Goal: Information Seeking & Learning: Learn about a topic

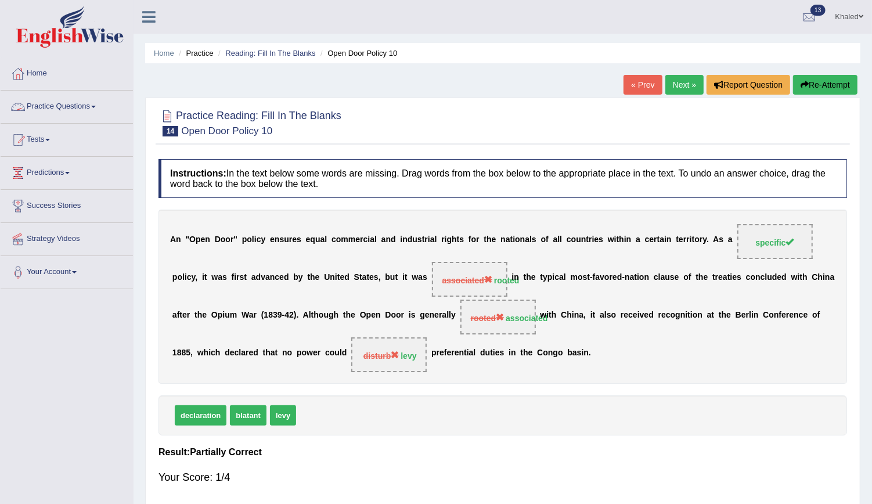
click at [56, 105] on link "Practice Questions" at bounding box center [67, 105] width 132 height 29
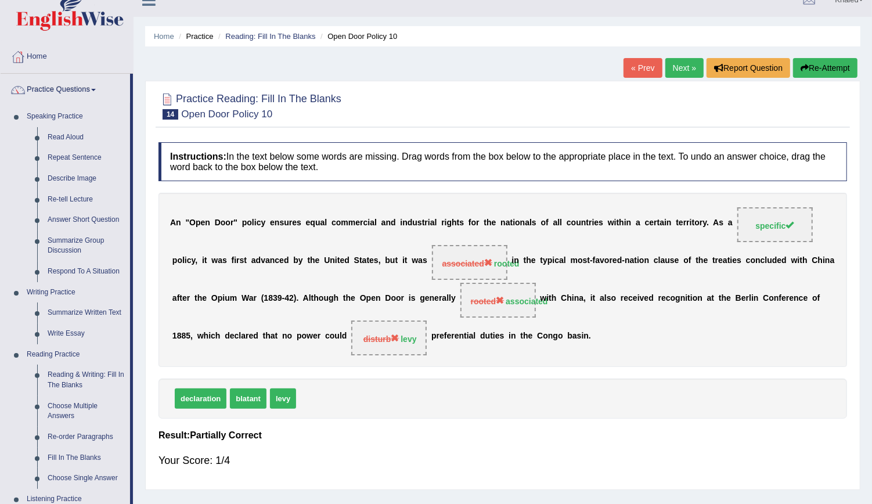
scroll to position [14, 0]
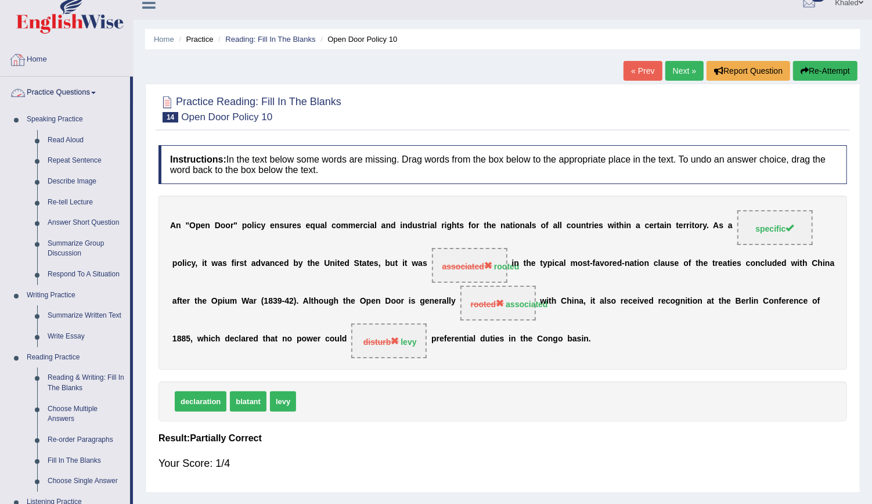
click at [60, 92] on link "Practice Questions" at bounding box center [65, 91] width 129 height 29
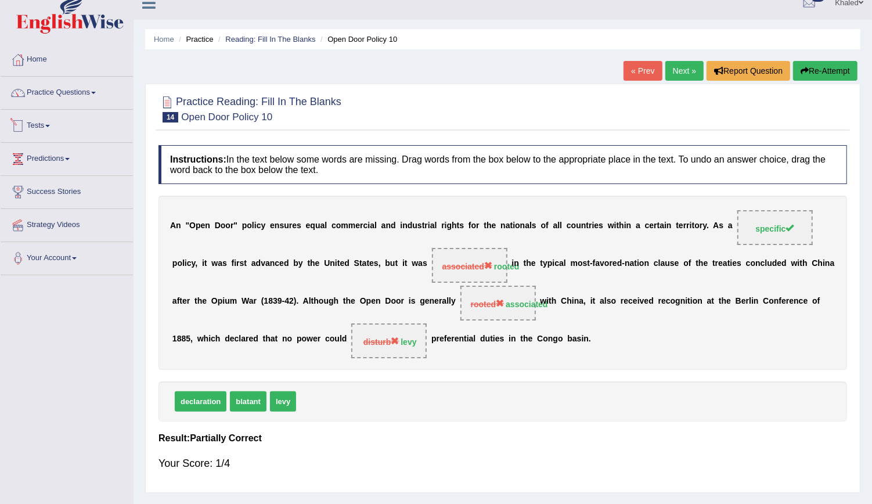
click at [44, 122] on link "Tests" at bounding box center [67, 124] width 132 height 29
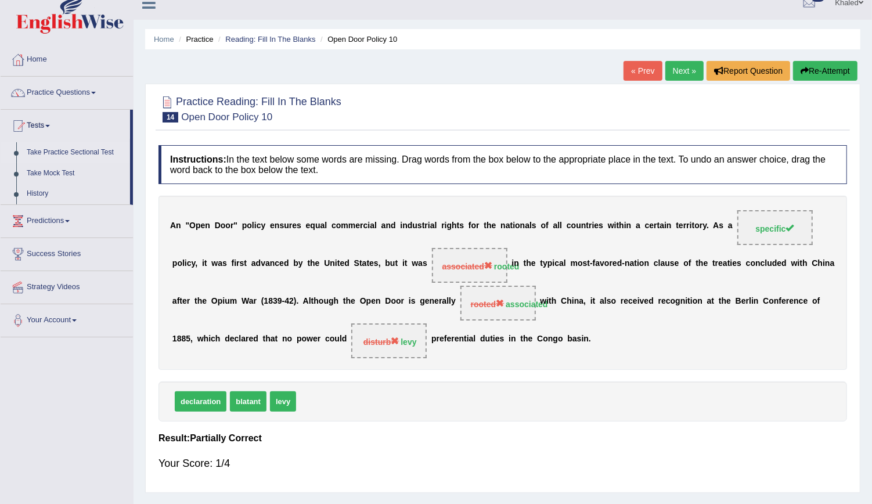
click at [53, 149] on link "Take Practice Sectional Test" at bounding box center [75, 152] width 109 height 21
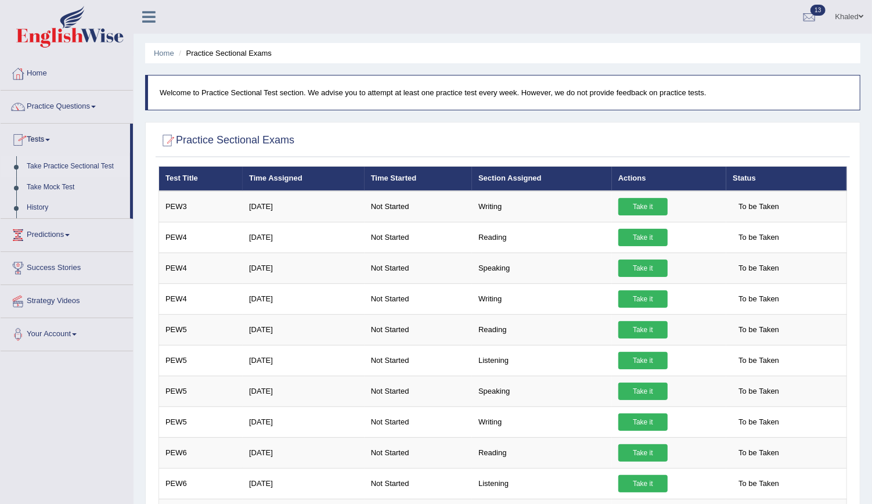
click at [57, 162] on link "Take Practice Sectional Test" at bounding box center [75, 166] width 109 height 21
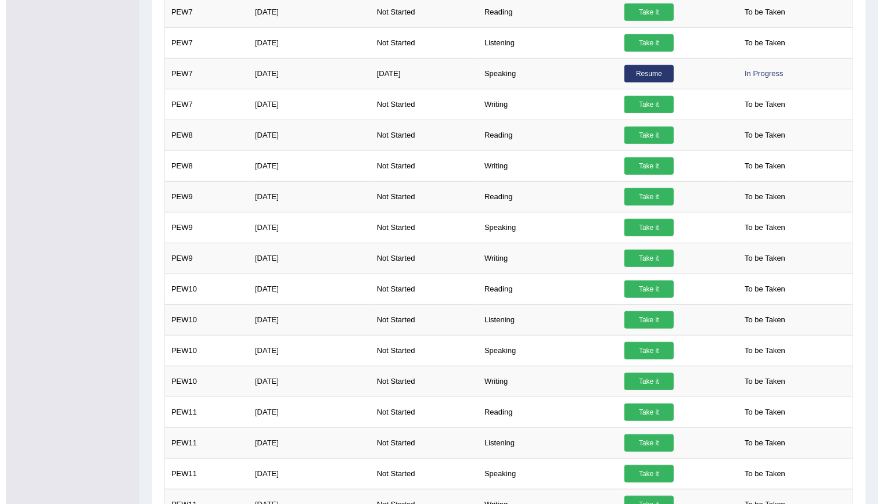
scroll to position [569, 0]
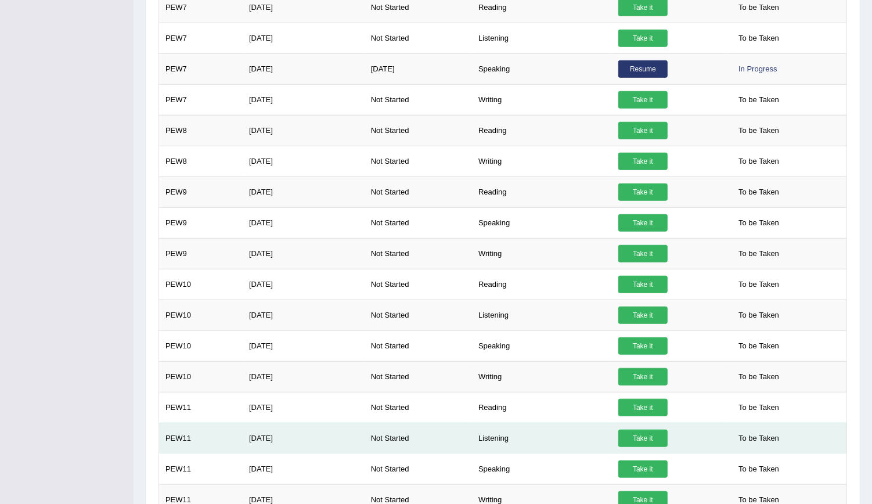
click at [641, 434] on link "Take it" at bounding box center [642, 438] width 49 height 17
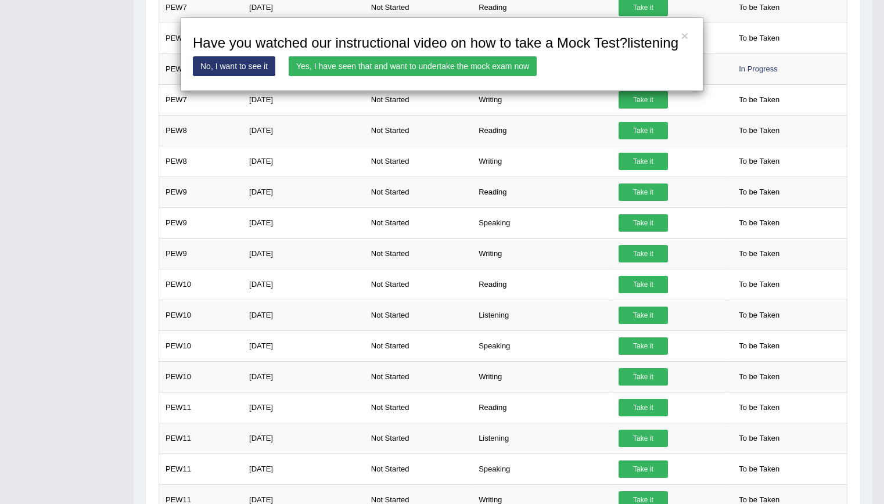
click at [375, 63] on link "Yes, I have seen that and want to undertake the mock exam now" at bounding box center [413, 66] width 248 height 20
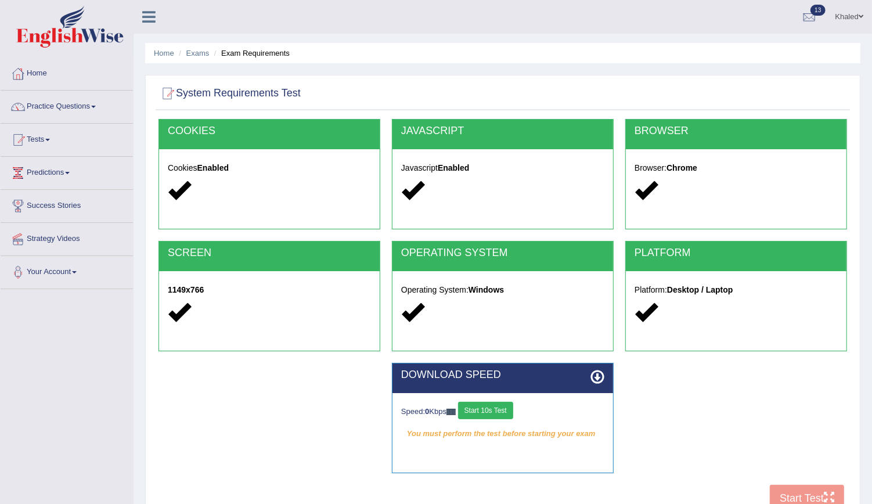
scroll to position [105, 0]
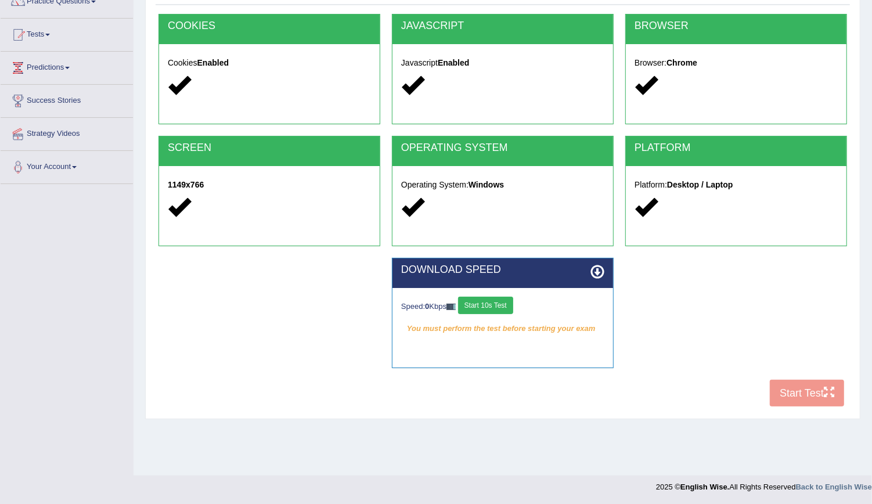
click at [490, 302] on button "Start 10s Test" at bounding box center [485, 305] width 55 height 17
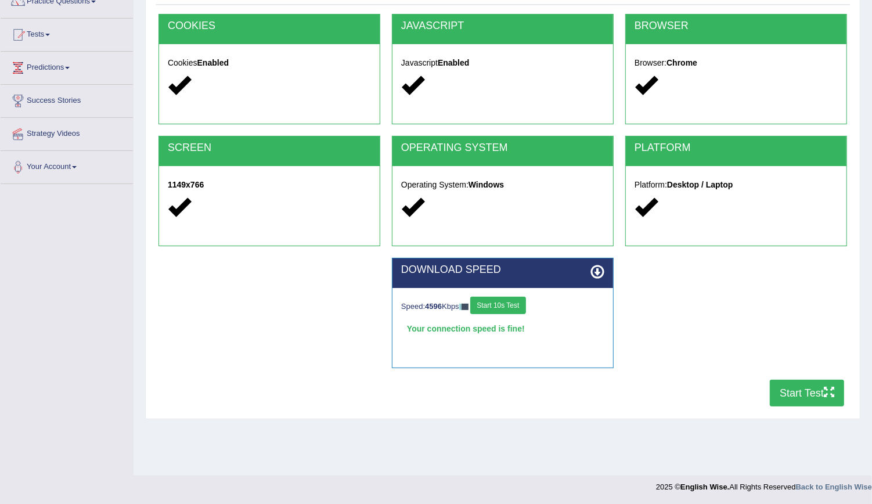
click at [804, 386] on button "Start Test" at bounding box center [807, 393] width 74 height 27
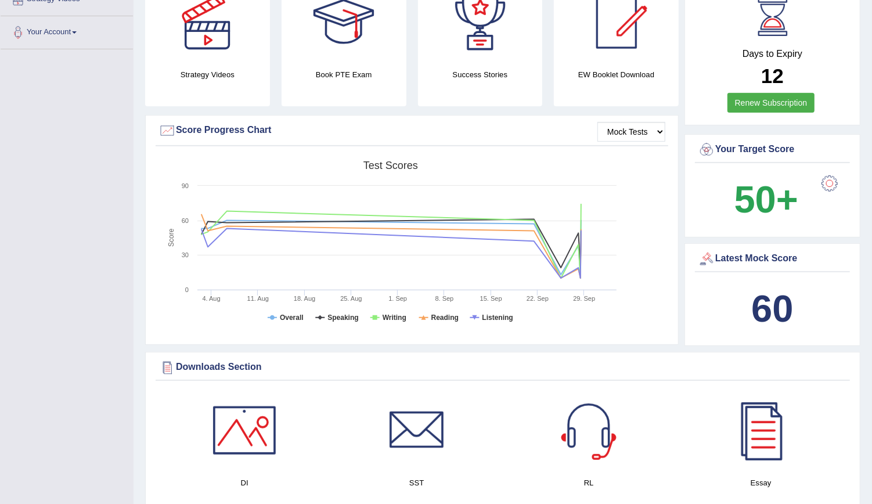
scroll to position [245, 0]
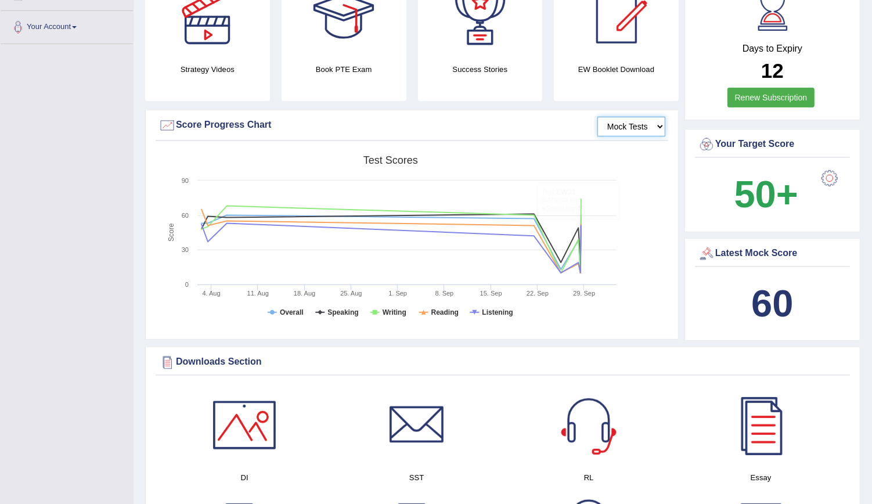
click at [611, 128] on select "Mock Tests" at bounding box center [632, 127] width 68 height 20
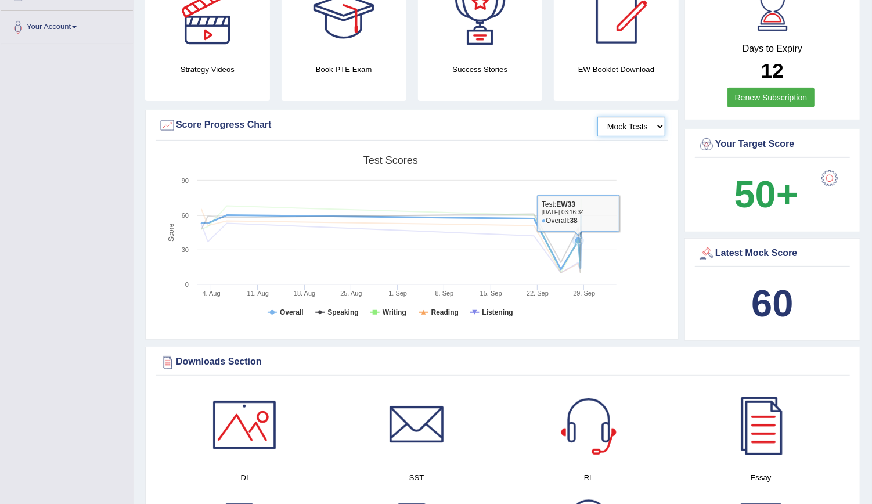
click at [579, 243] on icon at bounding box center [391, 249] width 391 height 50
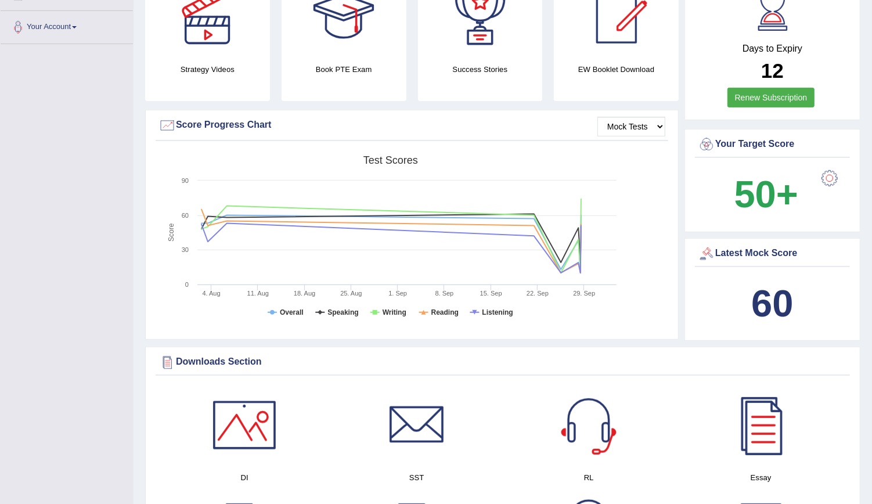
drag, startPoint x: 164, startPoint y: 127, endPoint x: 511, endPoint y: 127, distance: 346.7
click at [511, 127] on div "Score Progress Chart" at bounding box center [412, 125] width 507 height 17
click at [618, 128] on select "Mock Tests" at bounding box center [632, 127] width 68 height 20
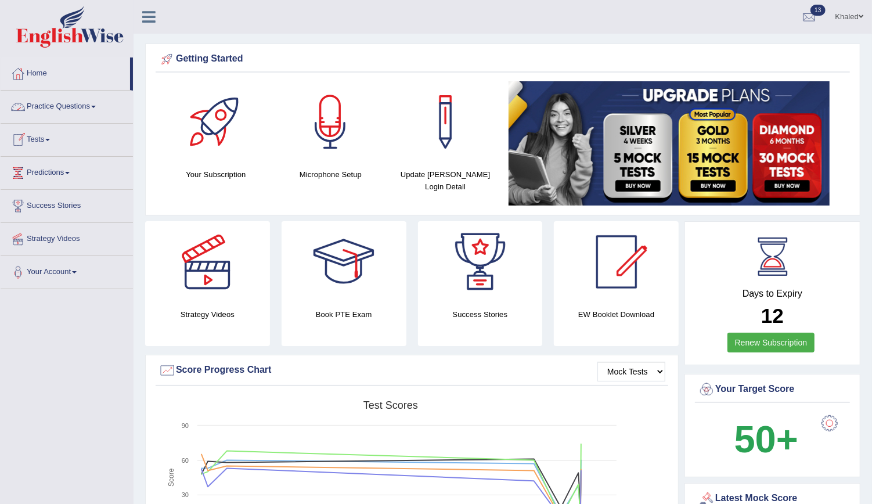
click at [36, 137] on link "Tests" at bounding box center [67, 138] width 132 height 29
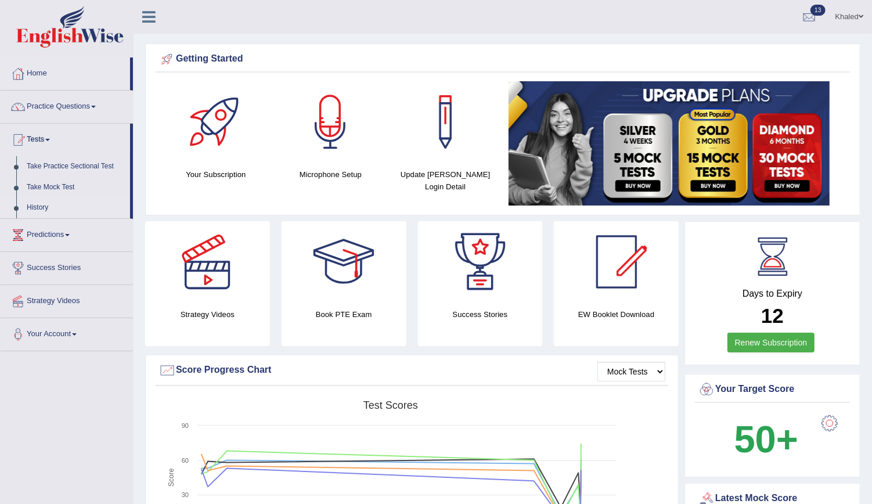
click at [39, 210] on link "History" at bounding box center [75, 207] width 109 height 21
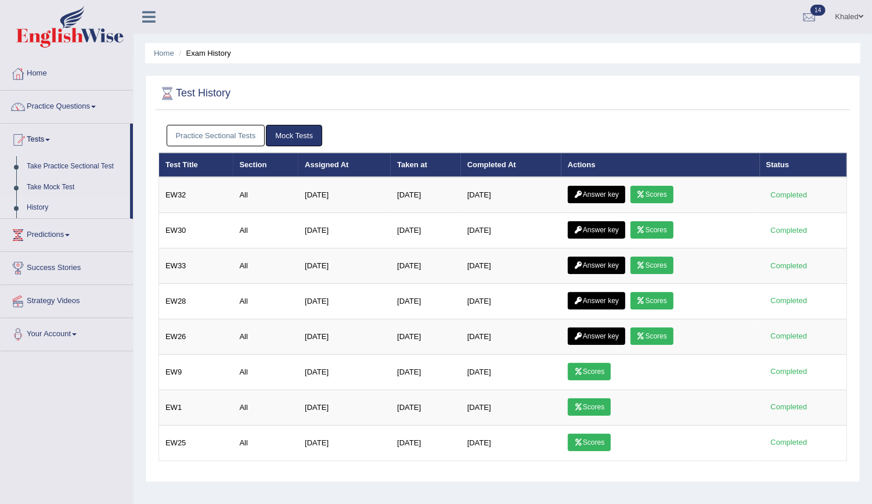
click at [231, 141] on link "Practice Sectional Tests" at bounding box center [216, 135] width 99 height 21
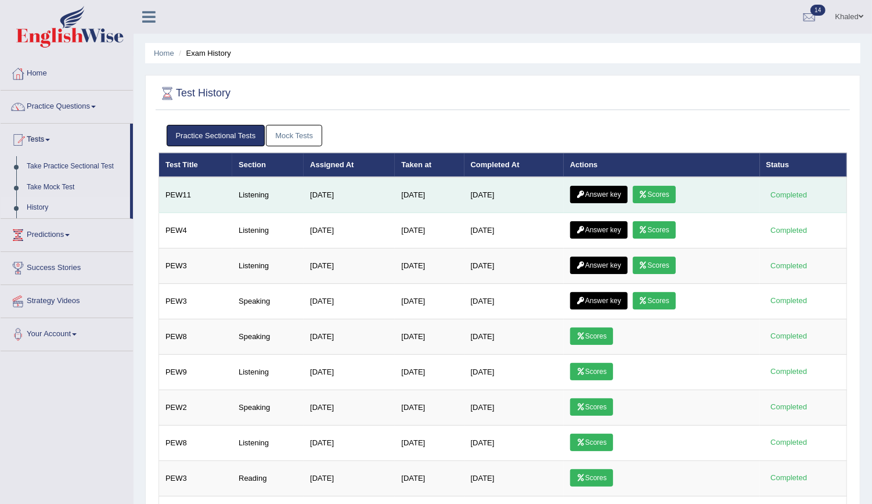
click at [650, 187] on link "Scores" at bounding box center [654, 194] width 43 height 17
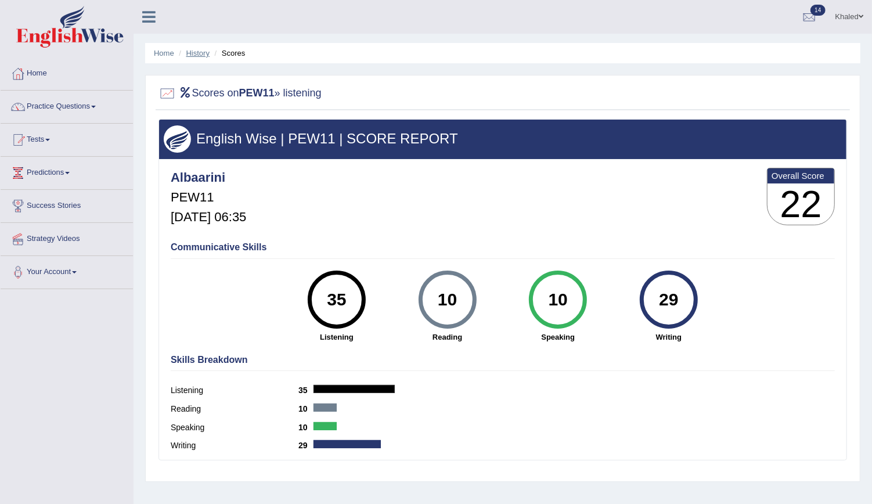
click at [191, 53] on link "History" at bounding box center [197, 53] width 23 height 9
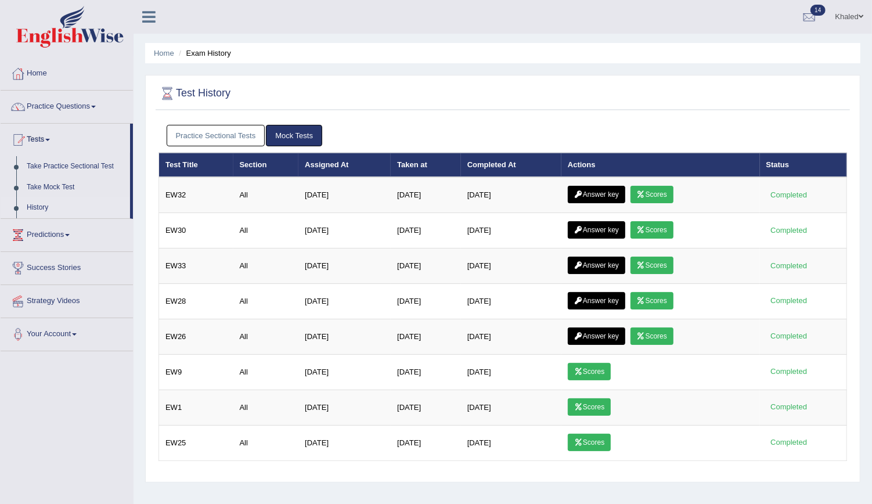
click at [228, 136] on link "Practice Sectional Tests" at bounding box center [216, 135] width 99 height 21
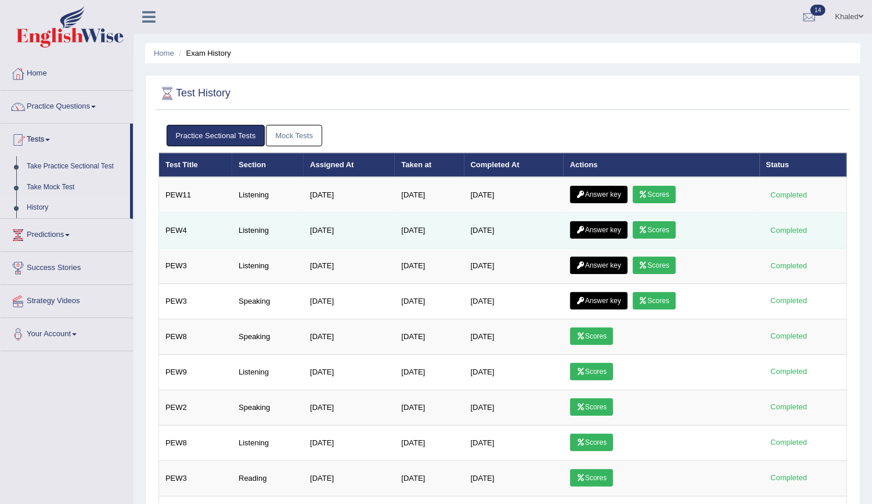
click at [662, 231] on link "Scores" at bounding box center [654, 229] width 43 height 17
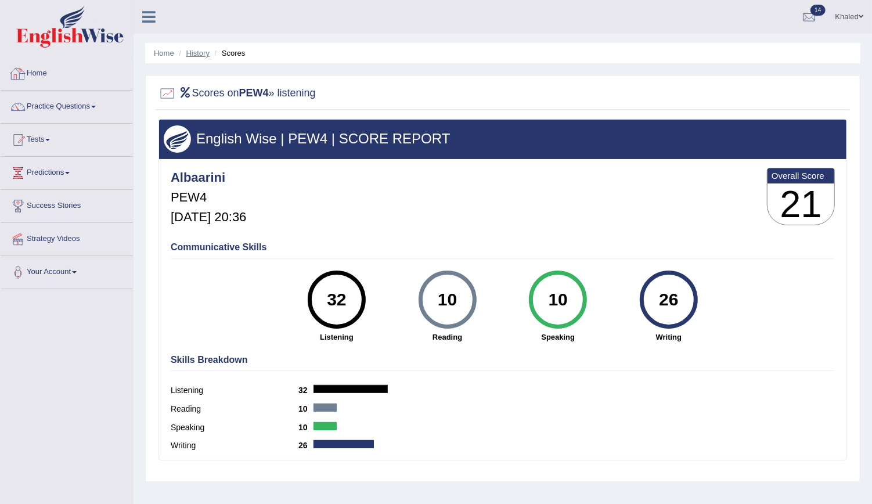
click at [196, 51] on link "History" at bounding box center [197, 53] width 23 height 9
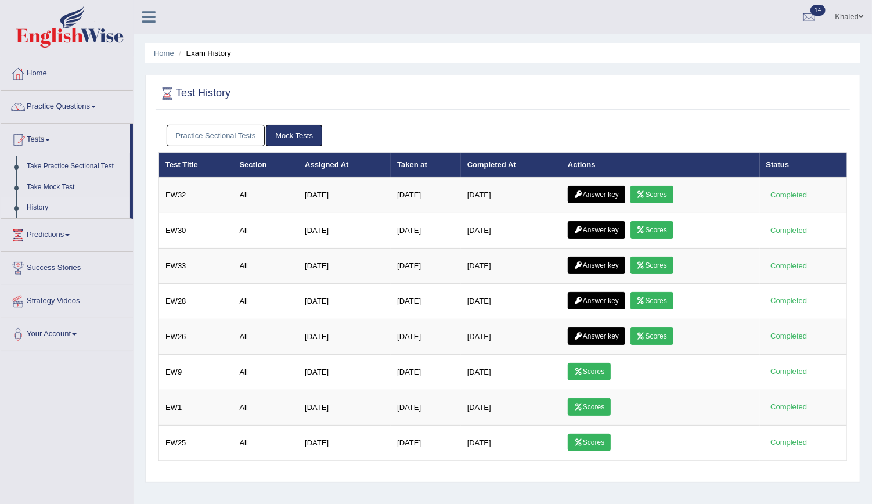
click at [223, 138] on link "Practice Sectional Tests" at bounding box center [216, 135] width 99 height 21
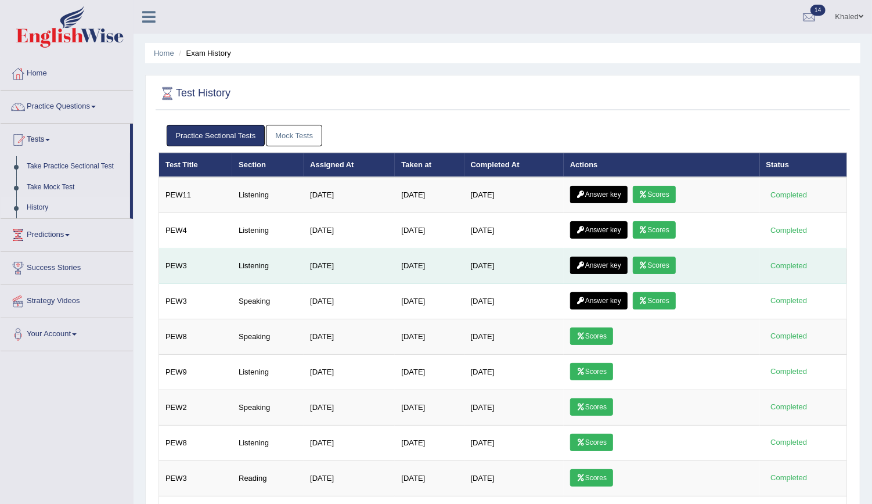
click at [656, 259] on link "Scores" at bounding box center [654, 265] width 43 height 17
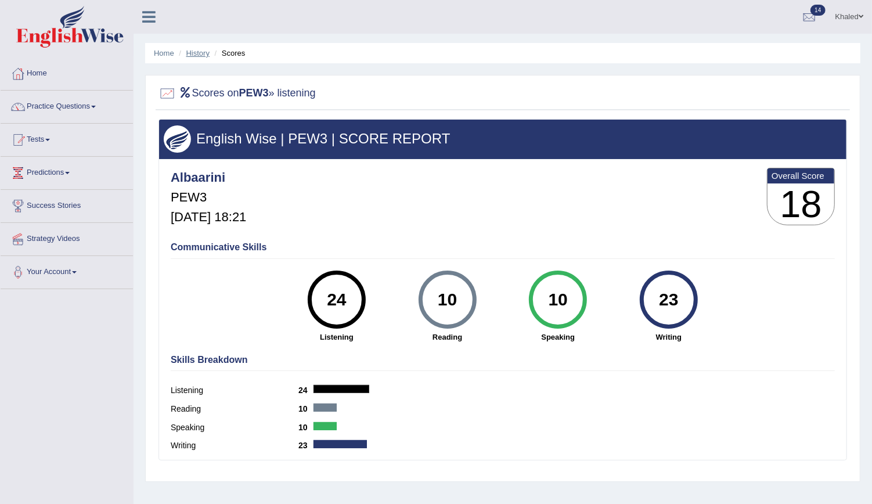
click at [198, 56] on link "History" at bounding box center [197, 53] width 23 height 9
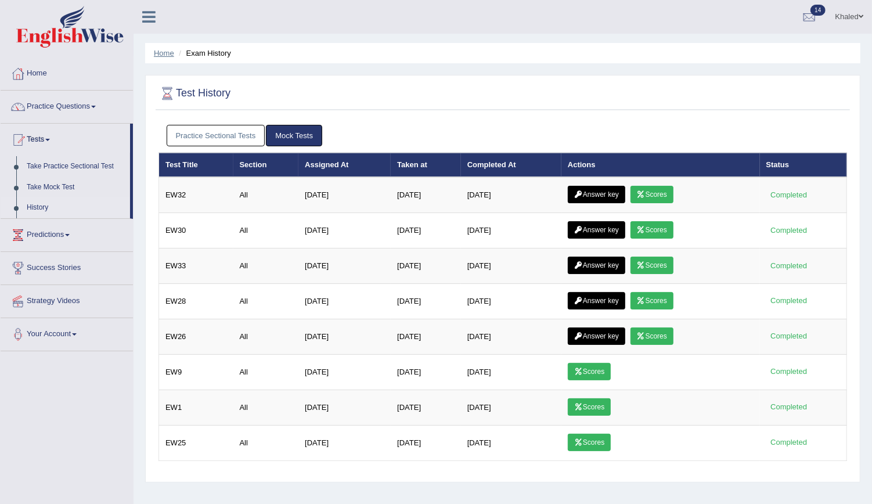
click at [159, 51] on link "Home" at bounding box center [164, 53] width 20 height 9
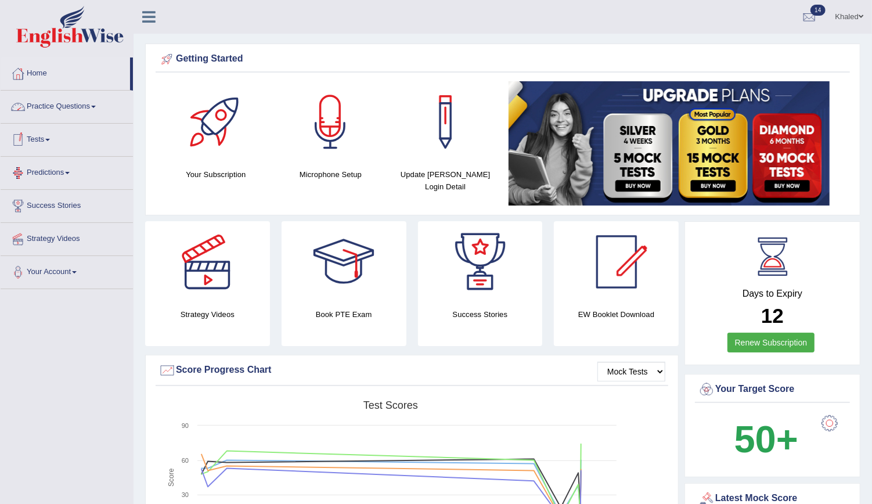
click at [27, 106] on link "Practice Questions" at bounding box center [67, 105] width 132 height 29
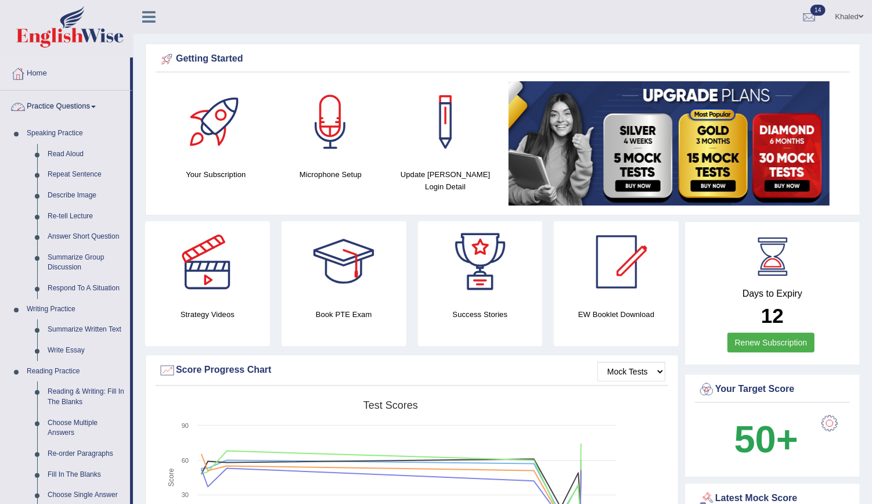
click at [60, 103] on link "Practice Questions" at bounding box center [65, 105] width 129 height 29
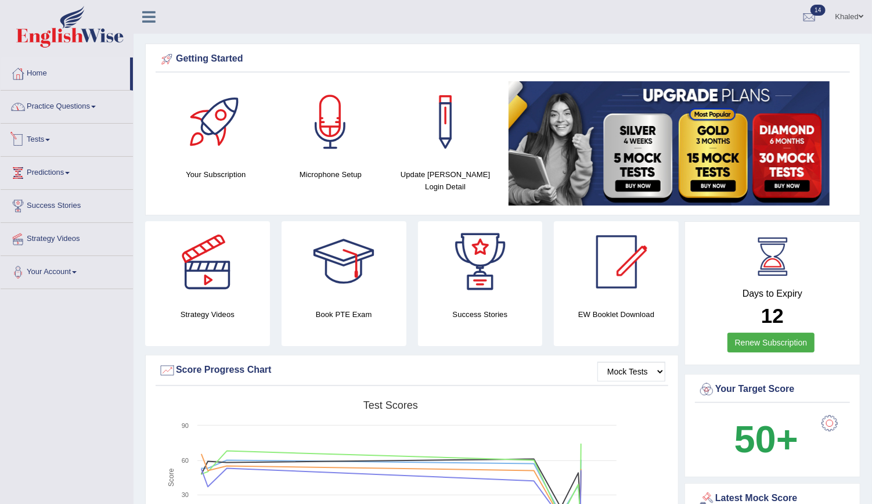
click at [42, 135] on link "Tests" at bounding box center [67, 138] width 132 height 29
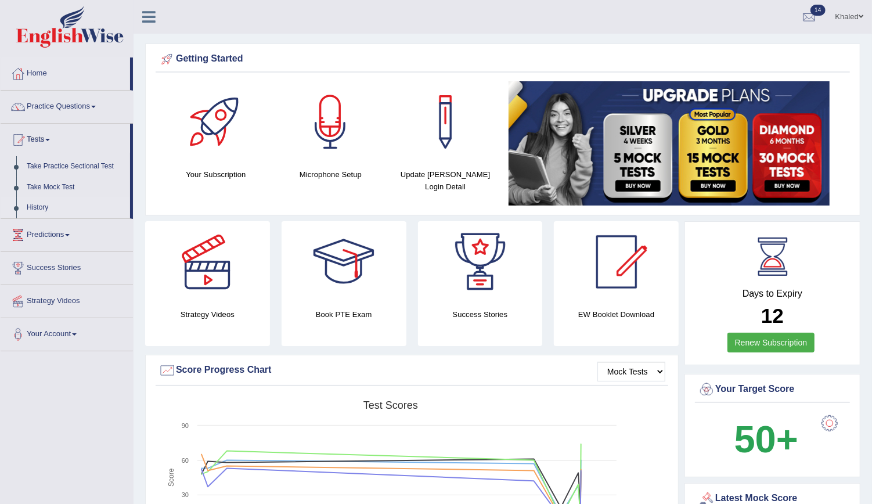
click at [41, 204] on link "History" at bounding box center [75, 207] width 109 height 21
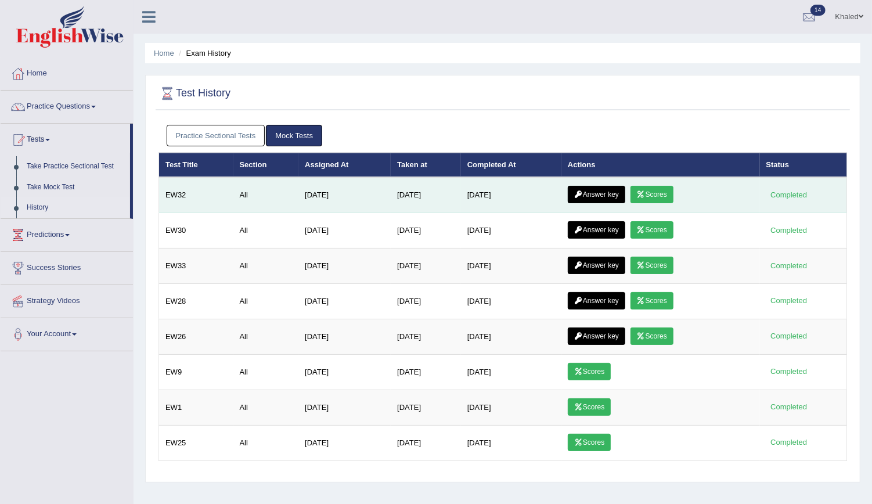
click at [581, 186] on link "Answer key" at bounding box center [596, 194] width 57 height 17
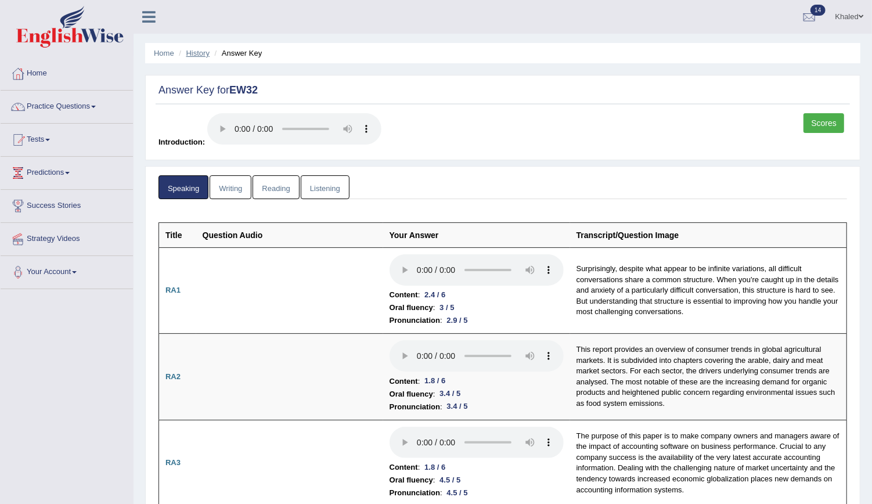
click at [190, 55] on link "History" at bounding box center [197, 53] width 23 height 9
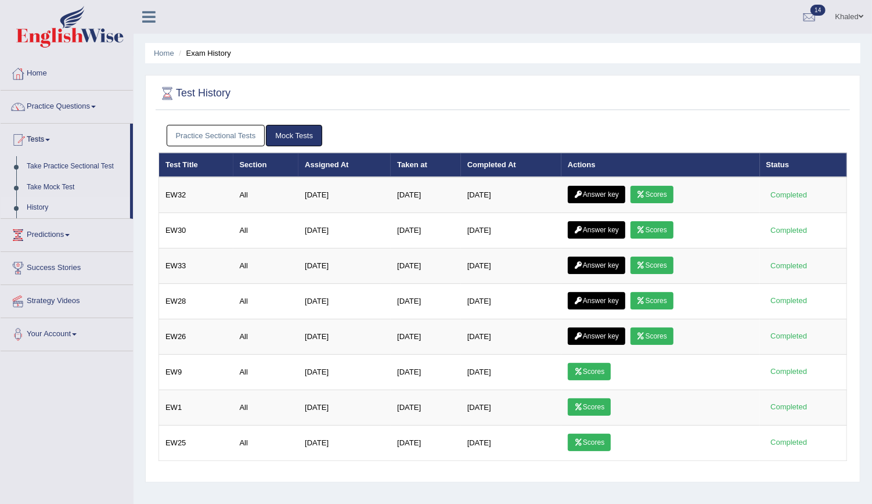
click at [230, 132] on link "Practice Sectional Tests" at bounding box center [216, 135] width 99 height 21
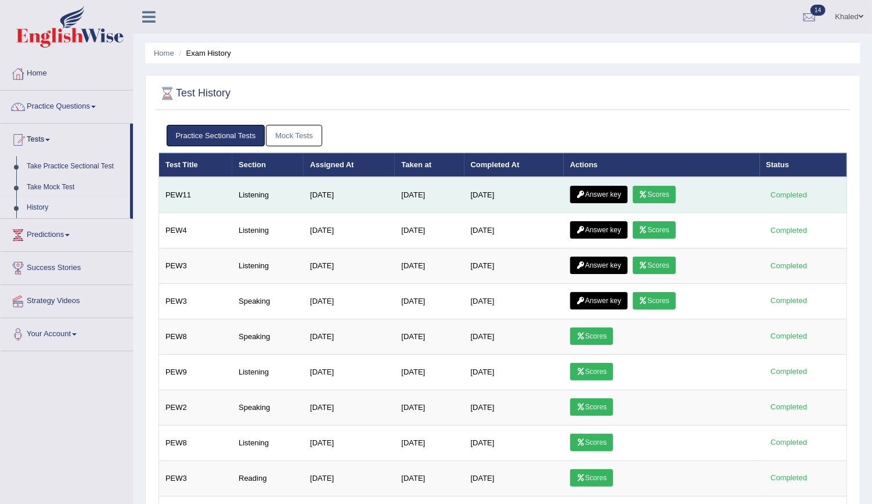
click at [603, 193] on link "Answer key" at bounding box center [598, 194] width 57 height 17
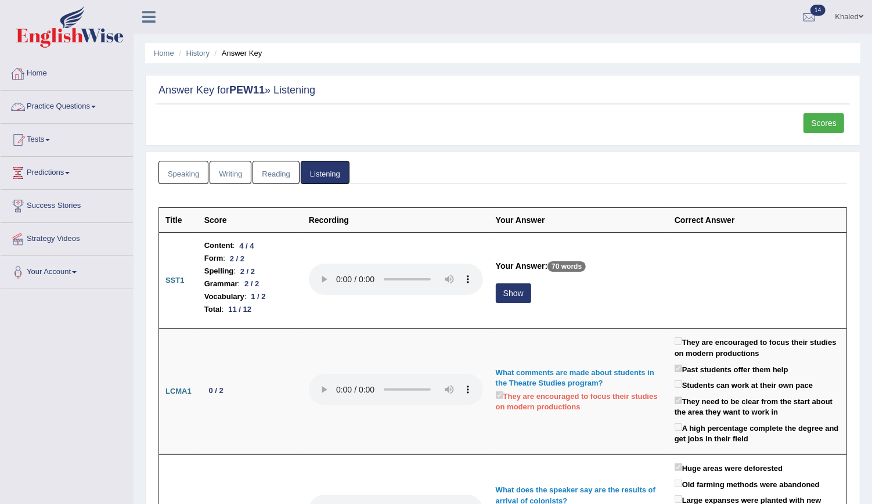
click at [56, 105] on link "Practice Questions" at bounding box center [67, 105] width 132 height 29
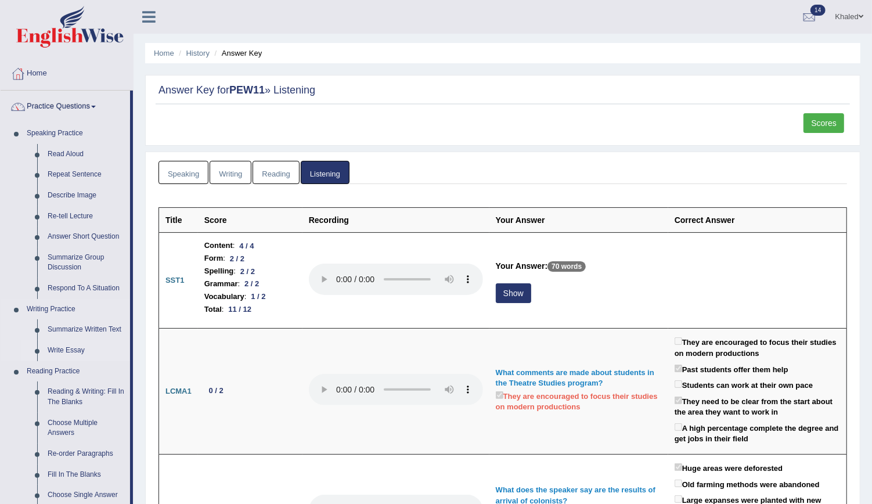
click at [65, 352] on link "Write Essay" at bounding box center [86, 350] width 88 height 21
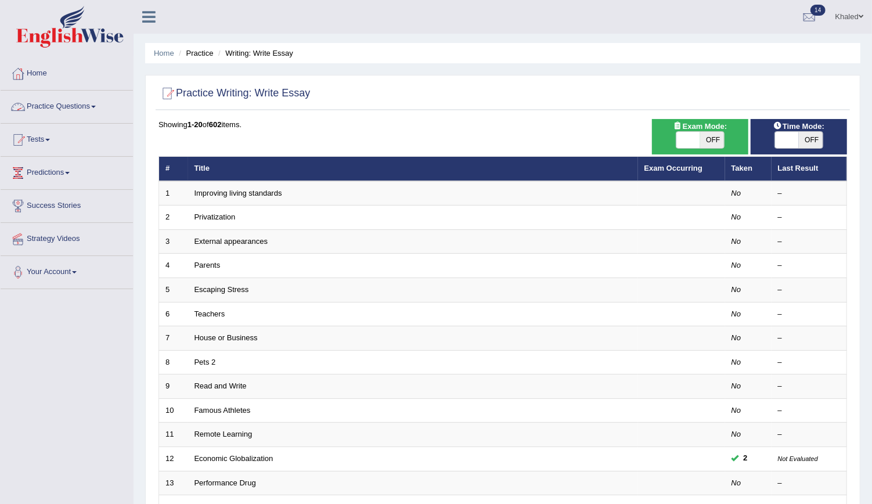
click at [40, 107] on link "Practice Questions" at bounding box center [67, 105] width 132 height 29
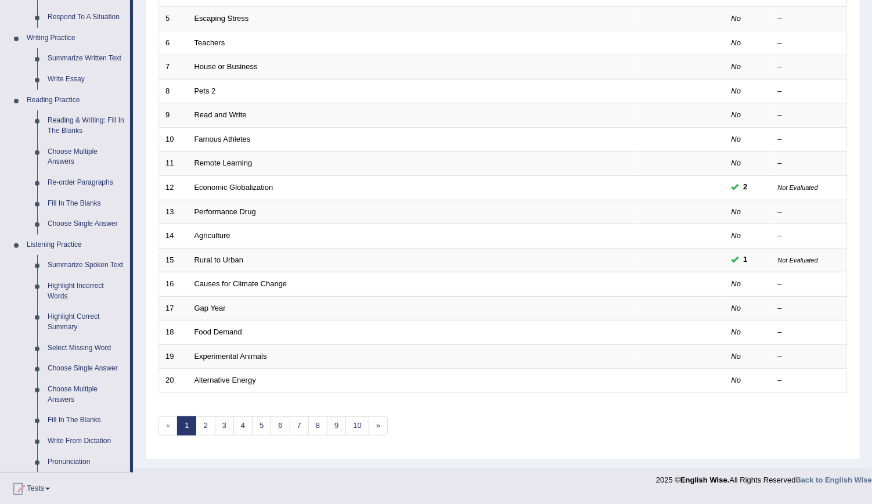
scroll to position [274, 0]
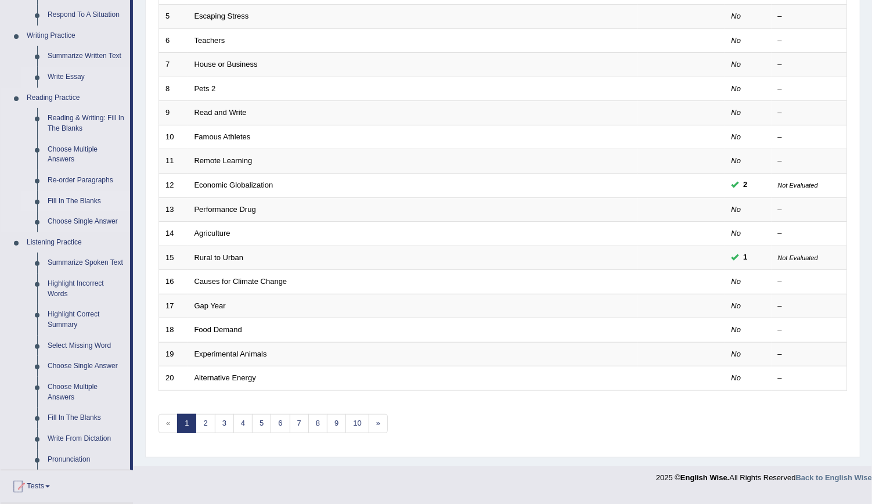
click at [70, 200] on link "Fill In The Blanks" at bounding box center [86, 201] width 88 height 21
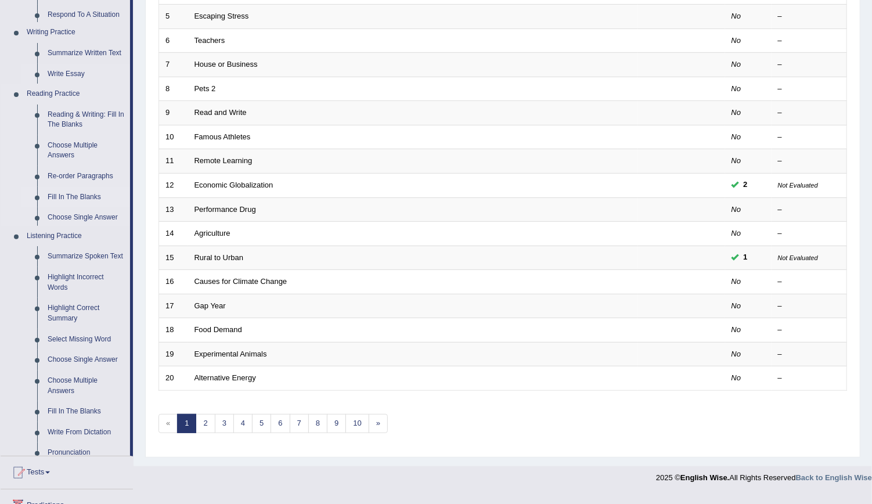
scroll to position [258, 0]
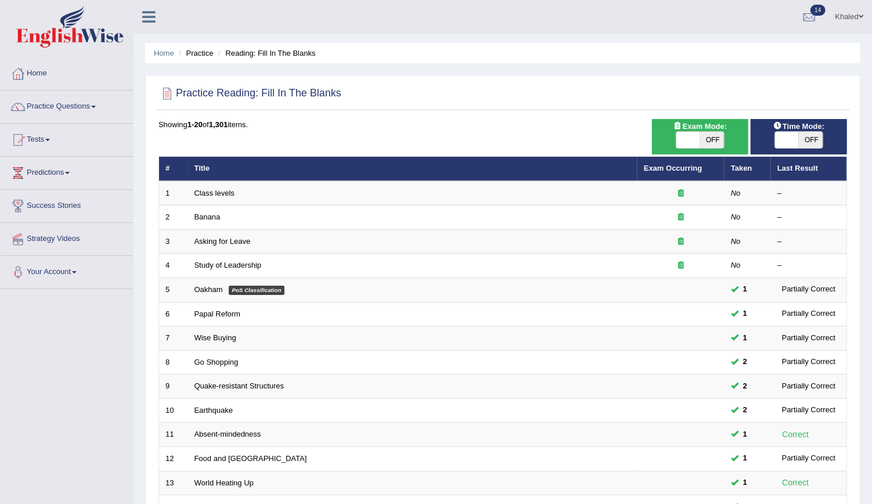
click at [872, 310] on html "Toggle navigation Home Practice Questions Speaking Practice Read Aloud Repeat S…" at bounding box center [436, 252] width 872 height 504
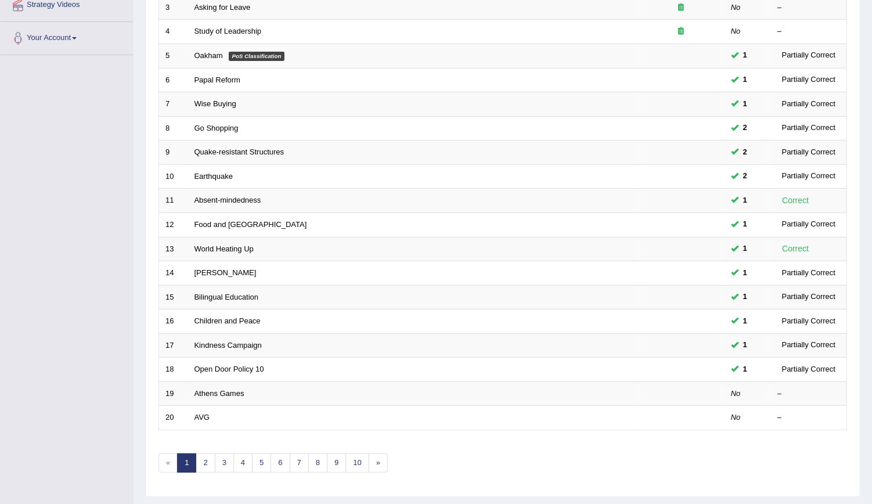
scroll to position [258, 0]
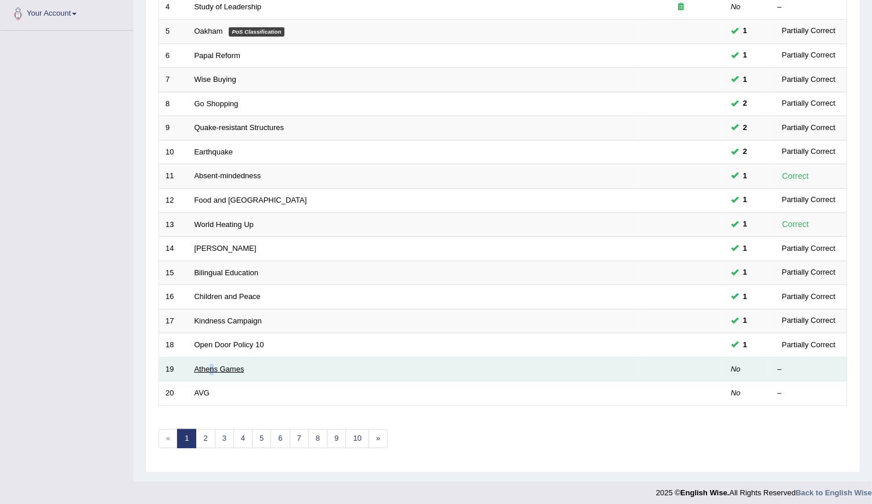
drag, startPoint x: 212, startPoint y: 356, endPoint x: 210, endPoint y: 365, distance: 9.0
click at [210, 365] on td "Athens Games" at bounding box center [412, 369] width 449 height 24
click at [210, 365] on link "Athens Games" at bounding box center [220, 369] width 50 height 9
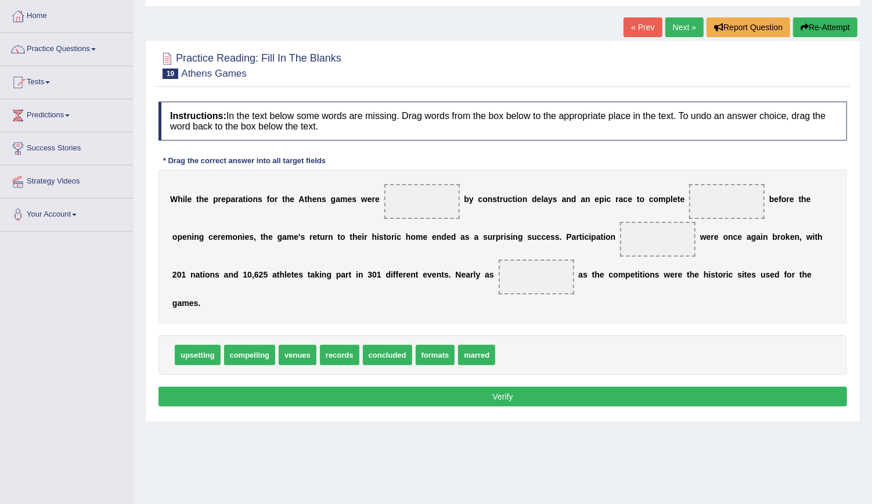
scroll to position [63, 0]
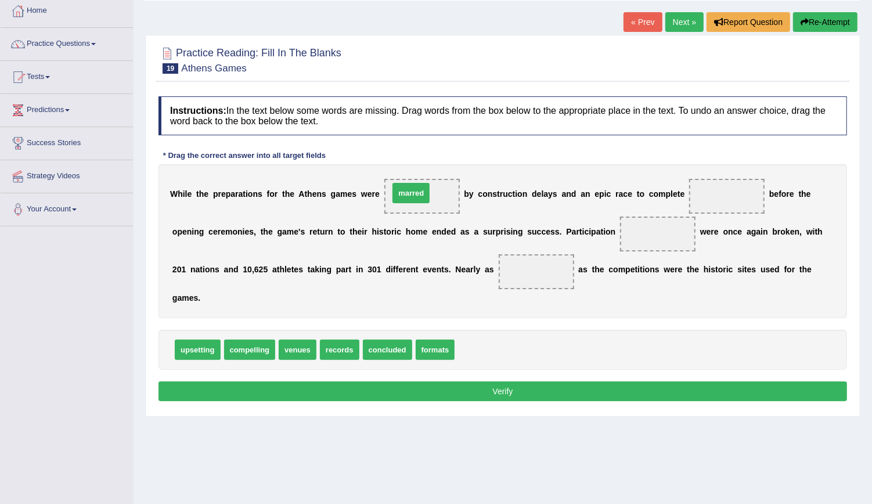
drag, startPoint x: 462, startPoint y: 333, endPoint x: 394, endPoint y: 154, distance: 191.1
click at [394, 183] on span "marred" at bounding box center [411, 193] width 37 height 20
drag, startPoint x: 462, startPoint y: 333, endPoint x: 403, endPoint y: 196, distance: 149.1
drag, startPoint x: 285, startPoint y: 330, endPoint x: 685, endPoint y: 200, distance: 421.1
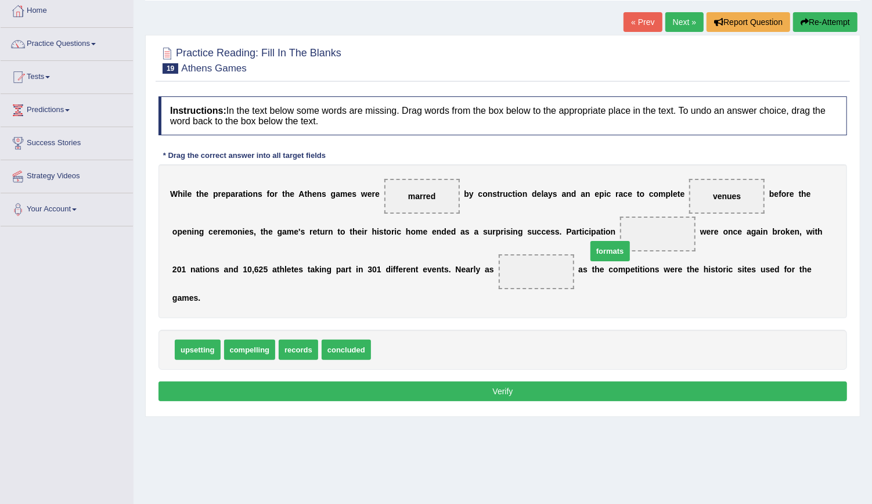
drag, startPoint x: 382, startPoint y: 330, endPoint x: 597, endPoint y: 231, distance: 237.0
drag, startPoint x: 247, startPoint y: 329, endPoint x: 466, endPoint y: 275, distance: 225.6
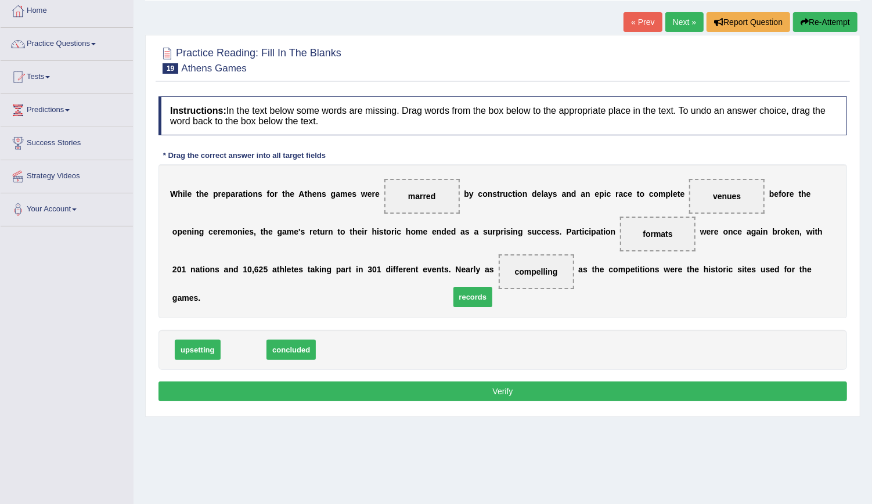
drag, startPoint x: 244, startPoint y: 333, endPoint x: 472, endPoint y: 278, distance: 234.4
click at [429, 382] on button "Verify" at bounding box center [503, 392] width 689 height 20
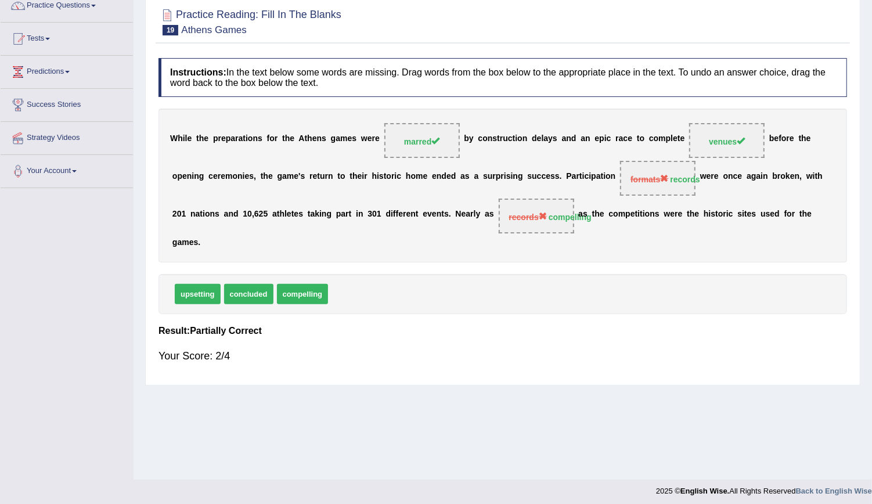
scroll to position [12, 0]
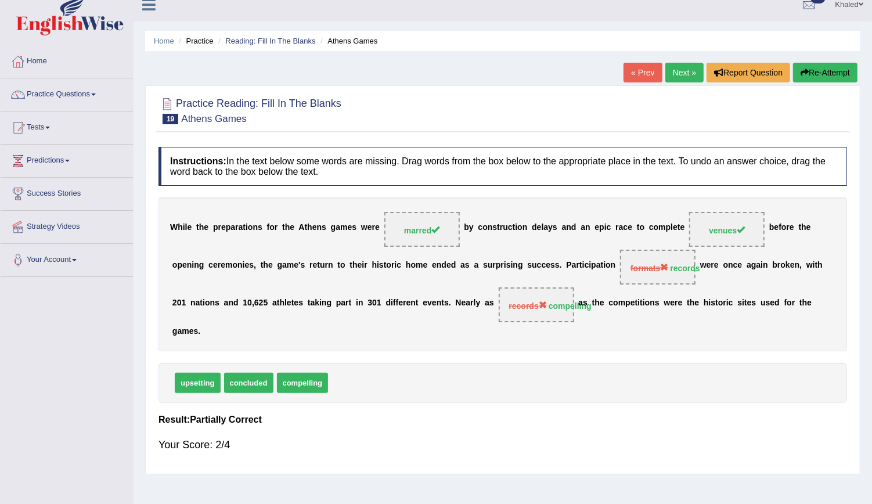
click at [686, 73] on link "Next »" at bounding box center [684, 73] width 38 height 20
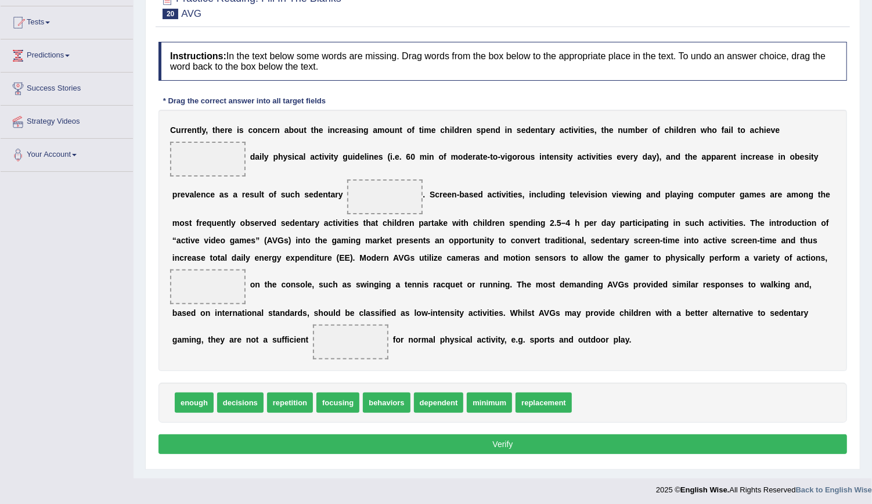
scroll to position [118, 0]
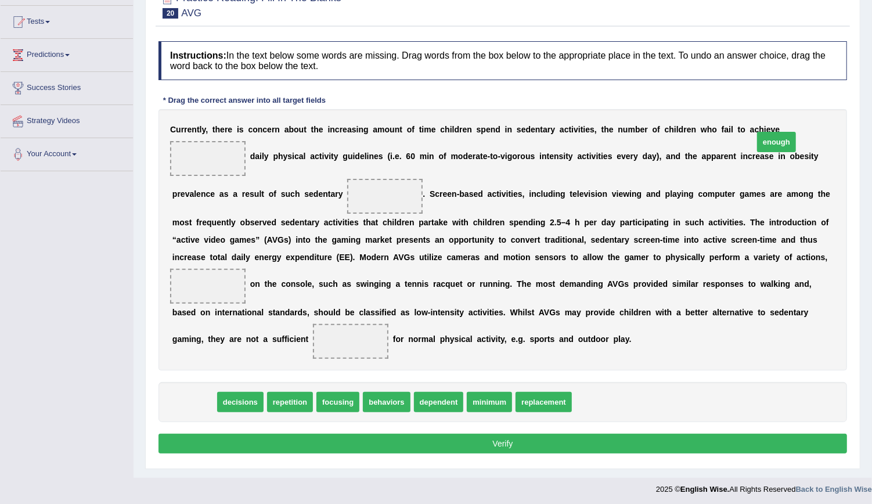
drag, startPoint x: 190, startPoint y: 400, endPoint x: 773, endPoint y: 140, distance: 637.9
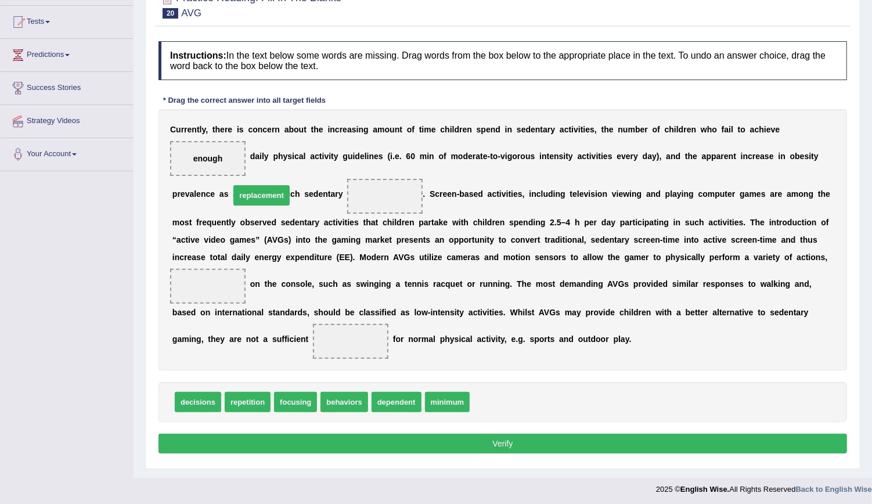
drag, startPoint x: 488, startPoint y: 399, endPoint x: 248, endPoint y: 192, distance: 316.6
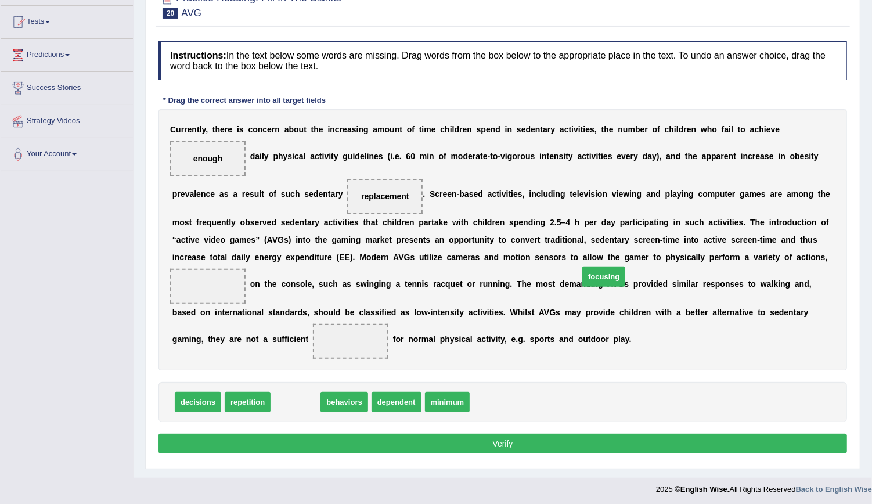
drag, startPoint x: 279, startPoint y: 404, endPoint x: 587, endPoint y: 279, distance: 332.1
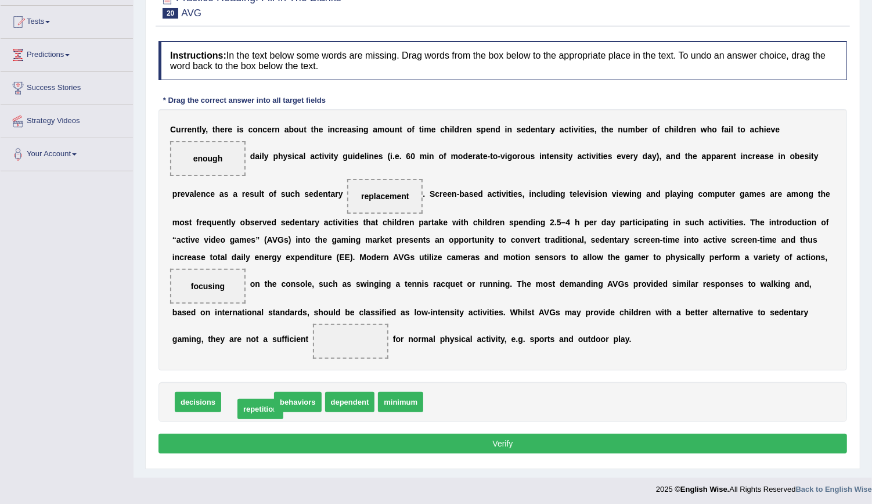
drag, startPoint x: 251, startPoint y: 404, endPoint x: 259, endPoint y: 410, distance: 9.9
drag, startPoint x: 192, startPoint y: 401, endPoint x: 615, endPoint y: 280, distance: 439.8
drag, startPoint x: 606, startPoint y: 275, endPoint x: 628, endPoint y: 316, distance: 46.8
click at [628, 316] on div "C u r r e n t l y , t h e r e i s c o n c e r n a b o u t t h e i n c r e a s i…" at bounding box center [503, 239] width 689 height 261
drag, startPoint x: 596, startPoint y: 275, endPoint x: 625, endPoint y: 337, distance: 68.1
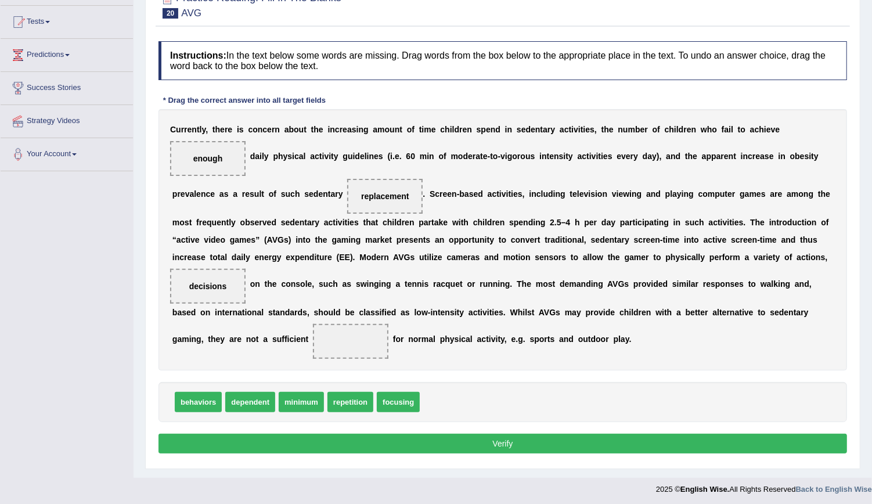
click at [625, 337] on div "C u r r e n t l y , t h e r e i s c o n c e r n a b o u t t h e i n c r e a s i…" at bounding box center [503, 239] width 689 height 261
drag, startPoint x: 592, startPoint y: 265, endPoint x: 615, endPoint y: 331, distance: 69.6
drag, startPoint x: 393, startPoint y: 397, endPoint x: 593, endPoint y: 267, distance: 239.0
drag, startPoint x: 608, startPoint y: 319, endPoint x: 376, endPoint y: 386, distance: 241.1
drag, startPoint x: 327, startPoint y: 402, endPoint x: 609, endPoint y: 323, distance: 292.5
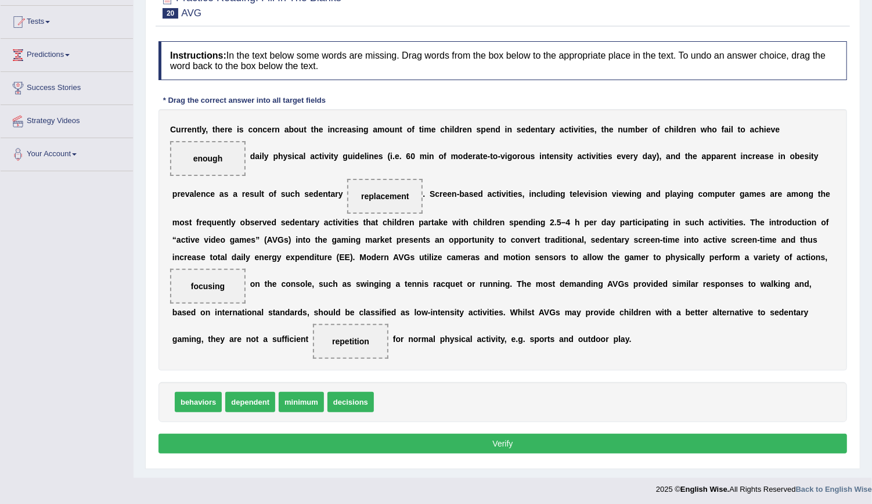
click at [484, 443] on button "Verify" at bounding box center [503, 444] width 689 height 20
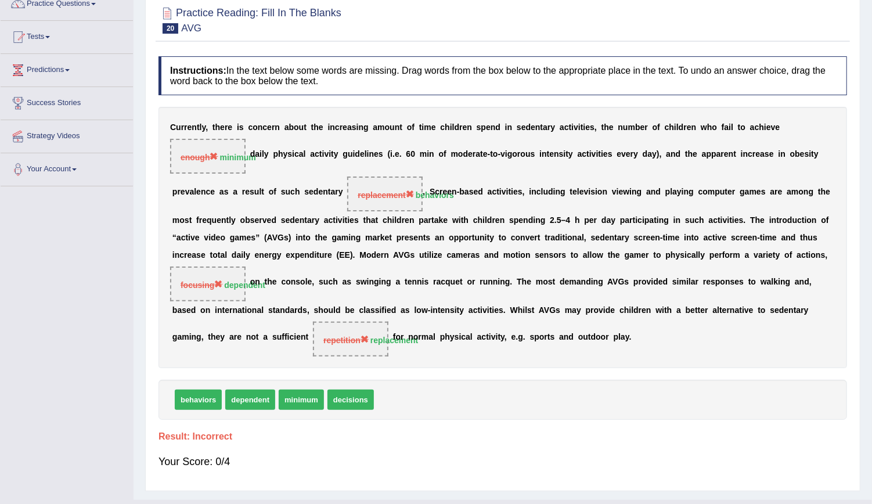
scroll to position [125, 0]
